Goal: Transaction & Acquisition: Purchase product/service

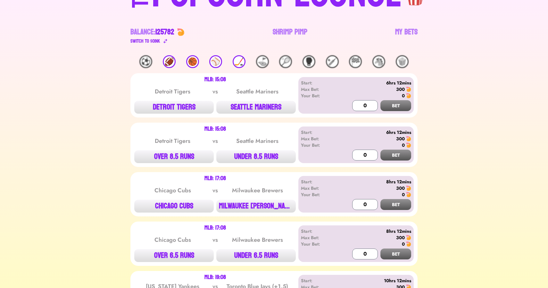
scroll to position [59, 0]
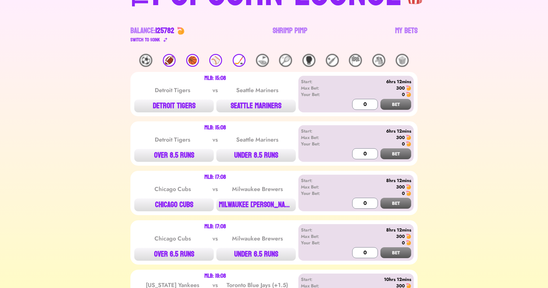
click at [168, 61] on div "🏈" at bounding box center [169, 60] width 13 height 13
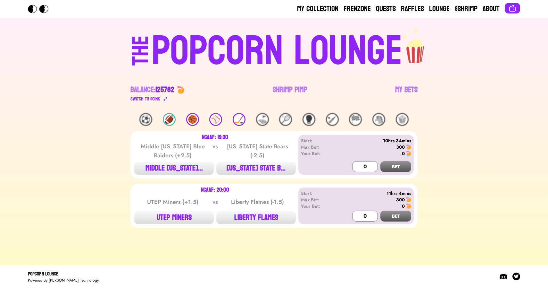
click at [195, 120] on div "🏀" at bounding box center [192, 119] width 13 height 13
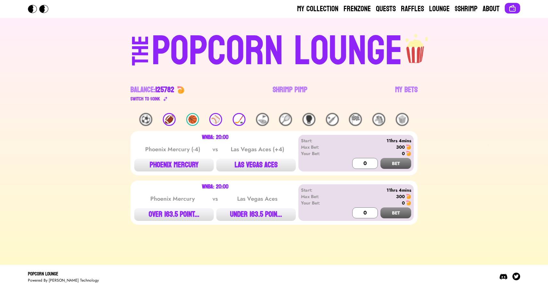
click at [217, 120] on div "⚾️" at bounding box center [215, 119] width 13 height 13
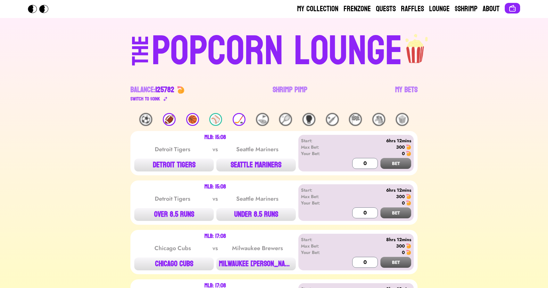
click at [238, 121] on div "🏒" at bounding box center [239, 119] width 13 height 13
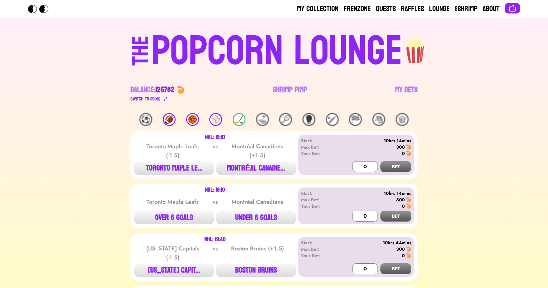
click at [169, 122] on div "🏈" at bounding box center [169, 119] width 13 height 13
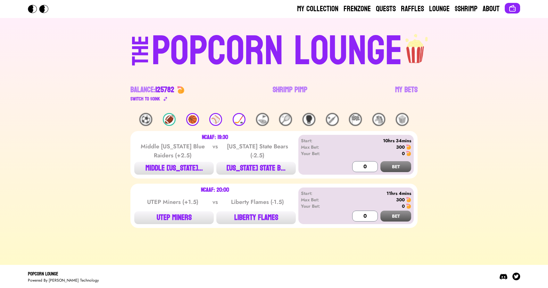
click at [196, 122] on div "🏀" at bounding box center [192, 119] width 13 height 13
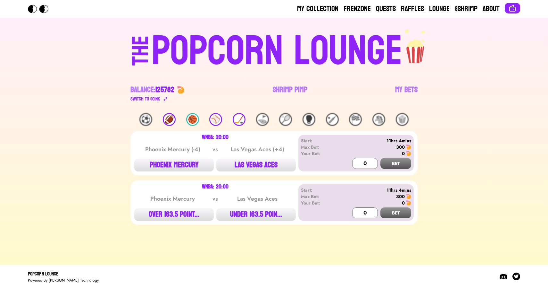
click at [212, 122] on div "⚾️" at bounding box center [215, 119] width 13 height 13
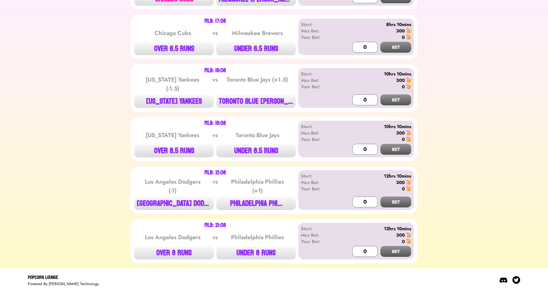
scroll to position [264, 0]
click at [251, 97] on button "TORONTO BLUE [PERSON_NAME]..." at bounding box center [255, 101] width 79 height 13
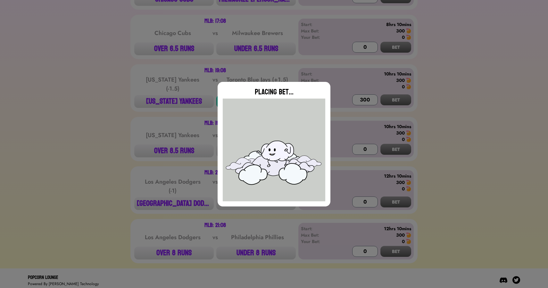
type input "0"
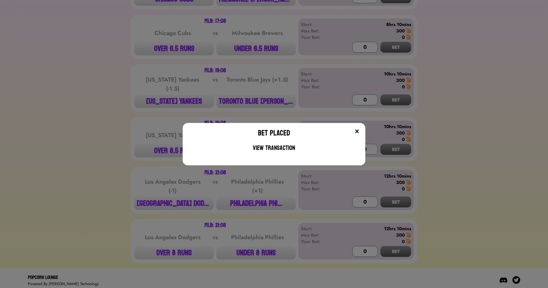
click at [175, 198] on div "Bet Placed View Transaction" at bounding box center [274, 144] width 548 height 288
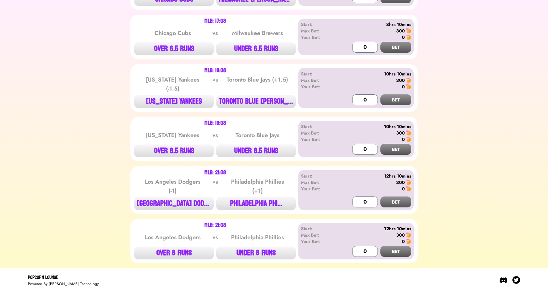
click at [175, 198] on button "[GEOGRAPHIC_DATA] DODG..." at bounding box center [173, 203] width 79 height 13
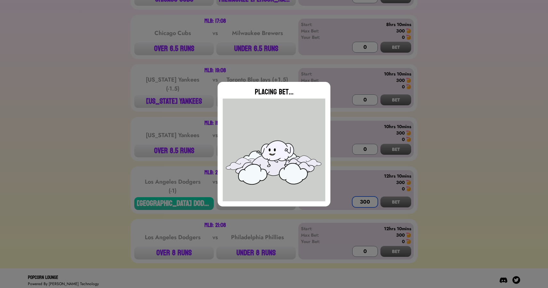
scroll to position [0, 0]
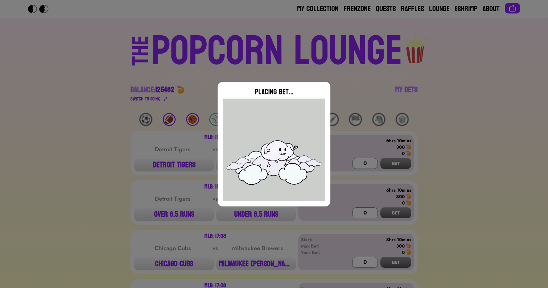
type input "0"
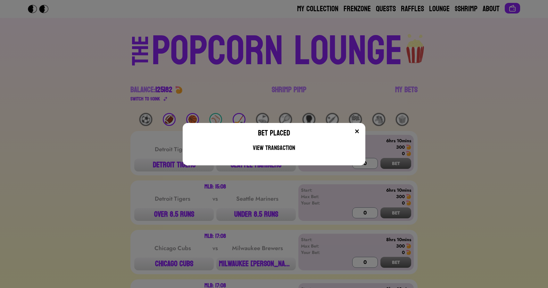
click at [231, 78] on div "Bet Placed View Transaction" at bounding box center [274, 144] width 548 height 288
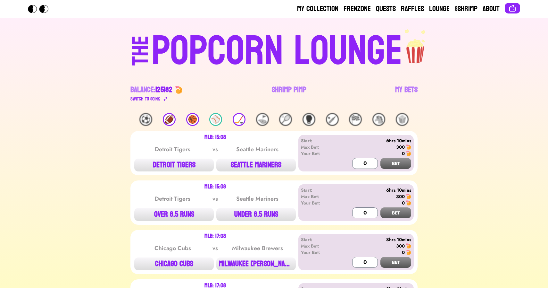
click at [237, 115] on div "🏒" at bounding box center [239, 119] width 13 height 13
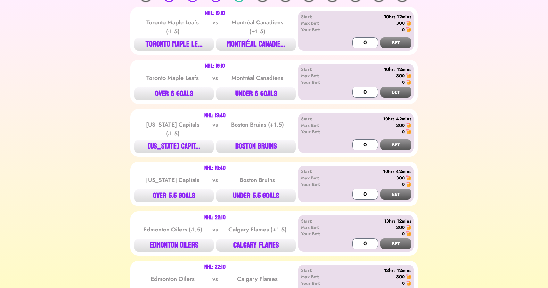
scroll to position [123, 0]
click at [257, 45] on button "MONTRÉAL CANADIE..." at bounding box center [255, 44] width 79 height 13
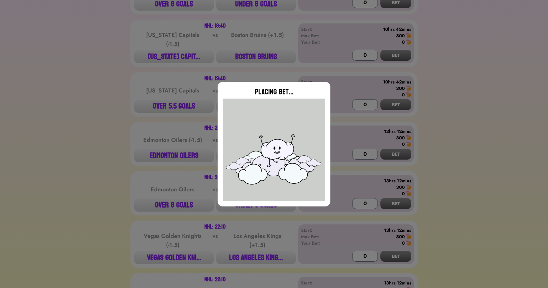
scroll to position [218, 0]
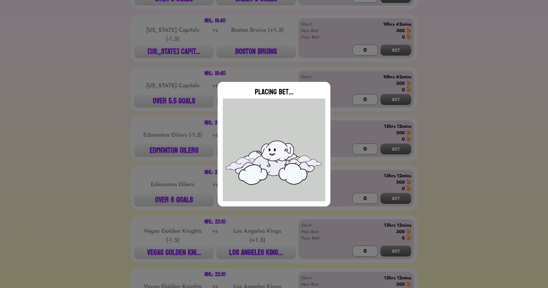
type input "0"
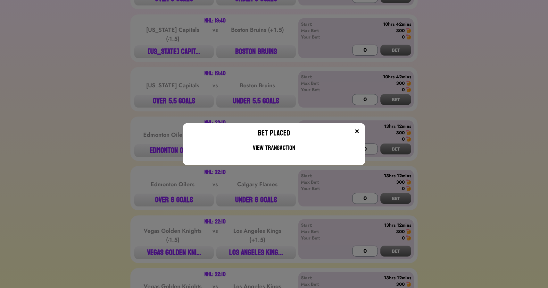
click at [255, 50] on div "Bet Placed View Transaction" at bounding box center [274, 144] width 548 height 288
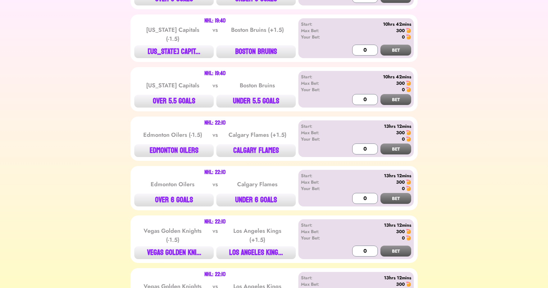
click at [255, 50] on button "BOSTON BRUINS" at bounding box center [255, 51] width 79 height 13
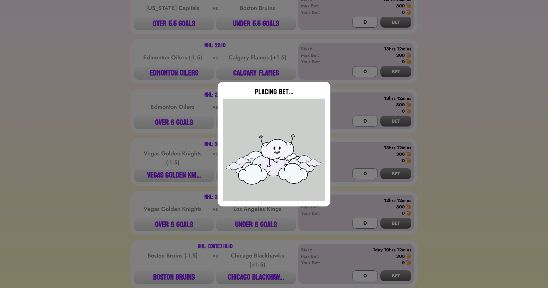
scroll to position [312, 0]
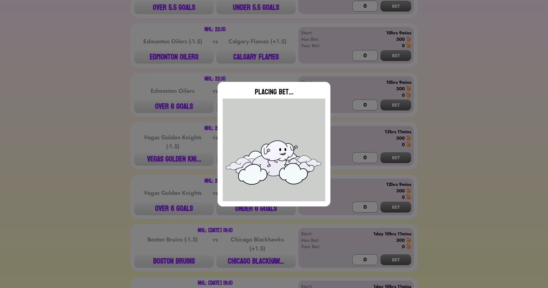
type input "0"
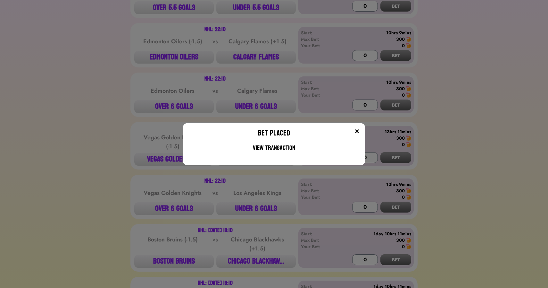
click at [254, 58] on div "Bet Placed View Transaction" at bounding box center [274, 144] width 548 height 288
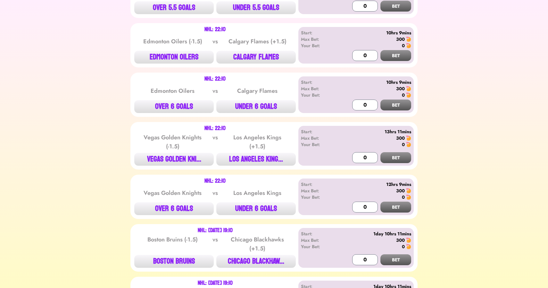
click at [254, 58] on button "CALGARY FLAMES" at bounding box center [255, 57] width 79 height 13
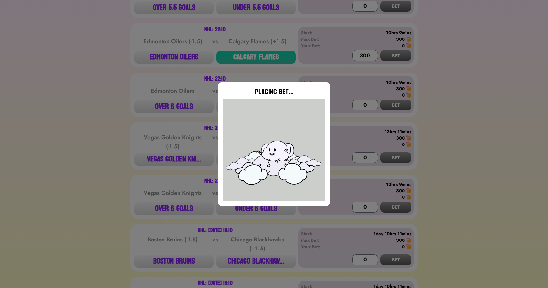
type input "0"
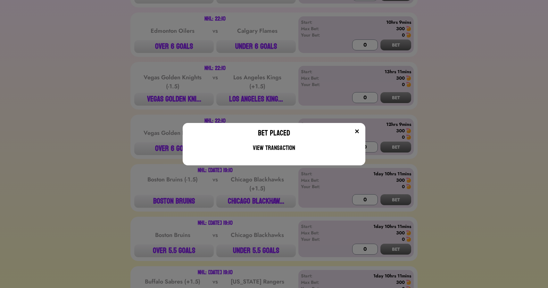
scroll to position [404, 0]
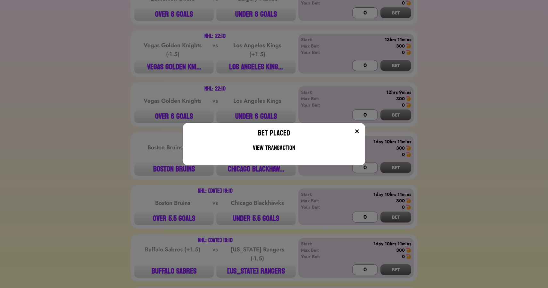
click at [255, 64] on div "Bet Placed View Transaction" at bounding box center [274, 144] width 548 height 288
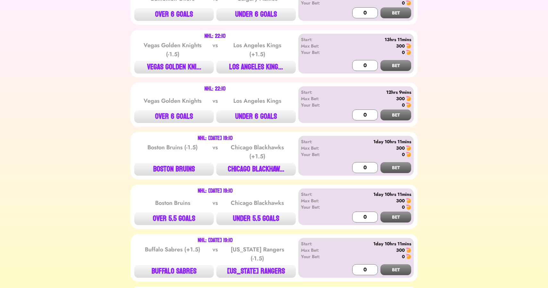
click at [255, 64] on button "LOS ANGELES KING..." at bounding box center [255, 67] width 79 height 13
type input "300"
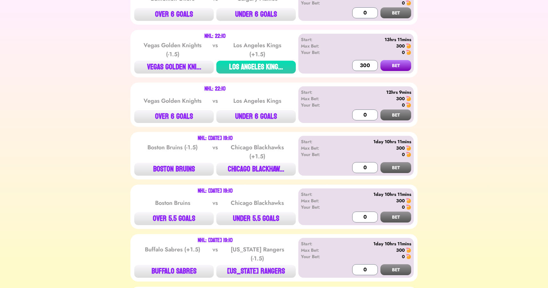
click at [380, 60] on button "BET" at bounding box center [395, 65] width 31 height 11
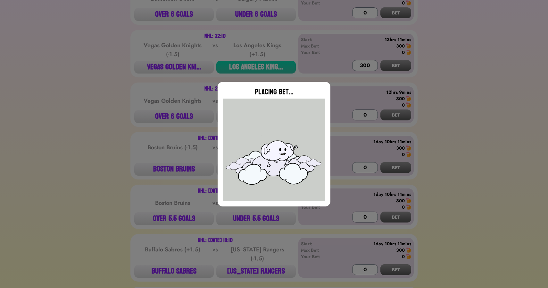
type input "0"
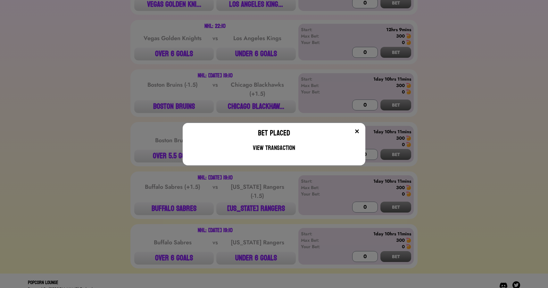
scroll to position [471, 0]
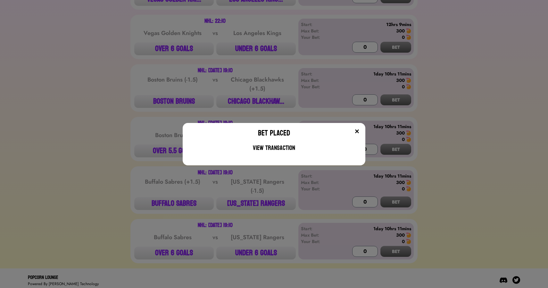
click at [125, 107] on div "Bet Placed View Transaction" at bounding box center [274, 144] width 548 height 288
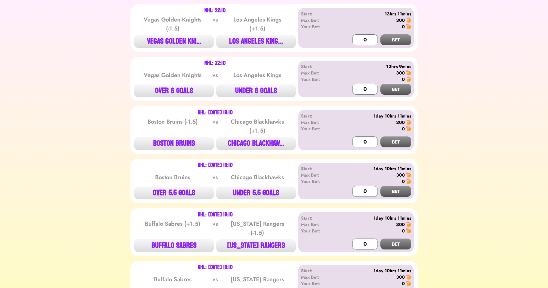
scroll to position [0, 0]
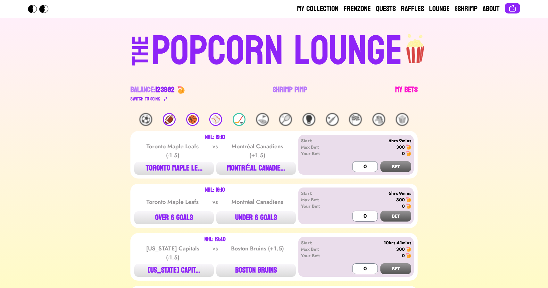
click at [407, 92] on link "My Bets" at bounding box center [406, 94] width 22 height 18
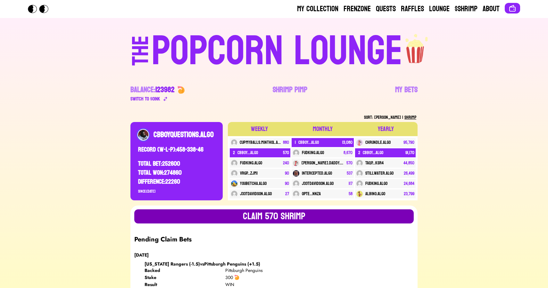
click at [242, 215] on button "Claim 570 SHRIMP" at bounding box center [274, 216] width 280 height 14
